Goal: Navigation & Orientation: Understand site structure

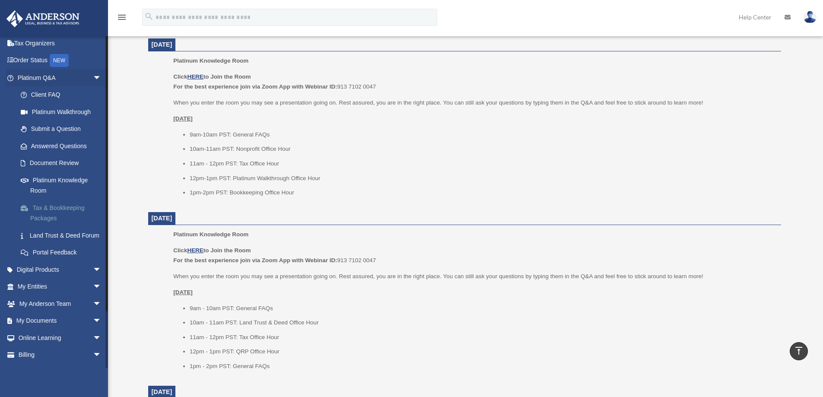
scroll to position [63, 0]
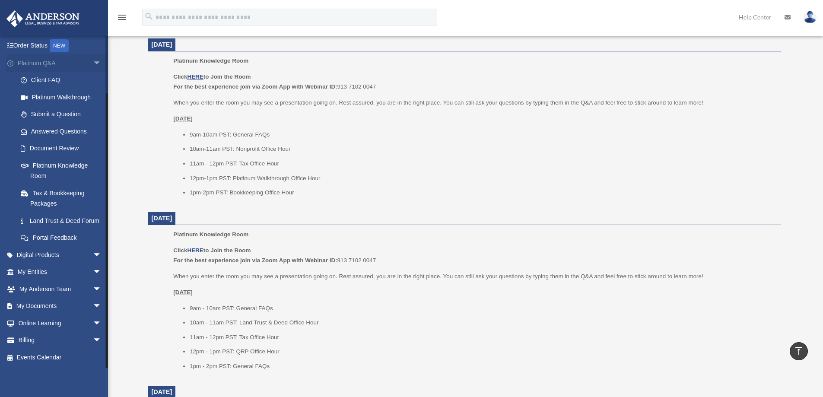
click at [93, 54] on span "arrow_drop_down" at bounding box center [101, 63] width 17 height 18
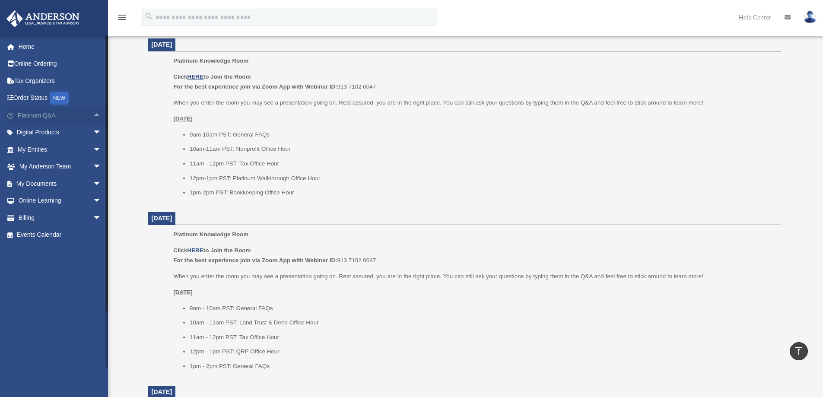
scroll to position [0, 0]
click at [28, 50] on link "Home" at bounding box center [60, 46] width 108 height 17
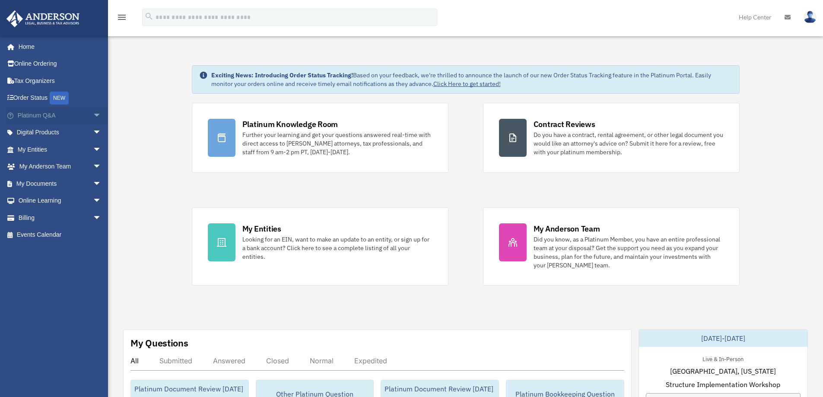
click at [93, 114] on span "arrow_drop_down" at bounding box center [101, 116] width 17 height 18
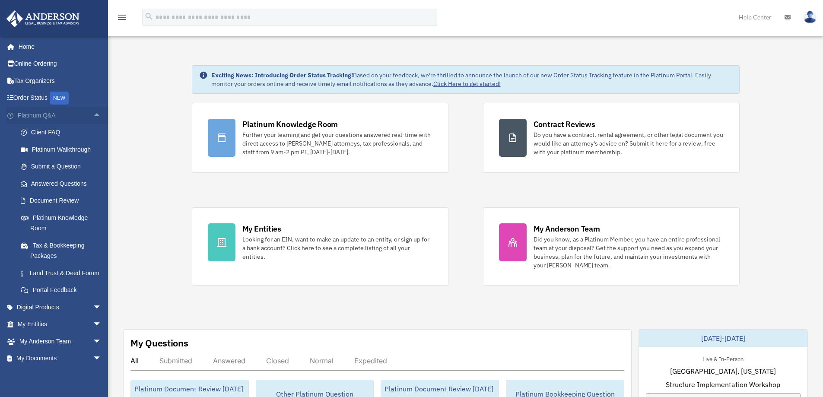
click at [93, 115] on span "arrow_drop_up" at bounding box center [101, 116] width 17 height 18
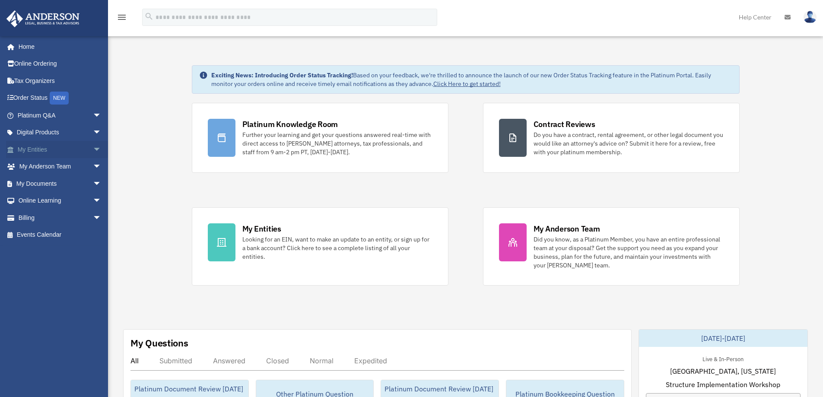
click at [93, 148] on span "arrow_drop_down" at bounding box center [101, 150] width 17 height 18
